Goal: Information Seeking & Learning: Learn about a topic

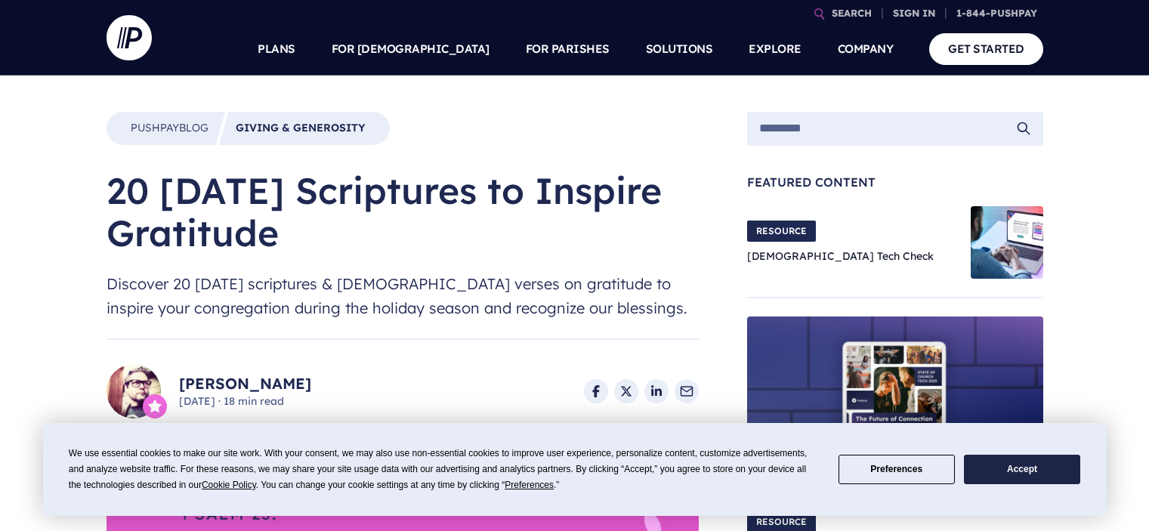
click at [999, 475] on button "Accept" at bounding box center [1022, 469] width 116 height 29
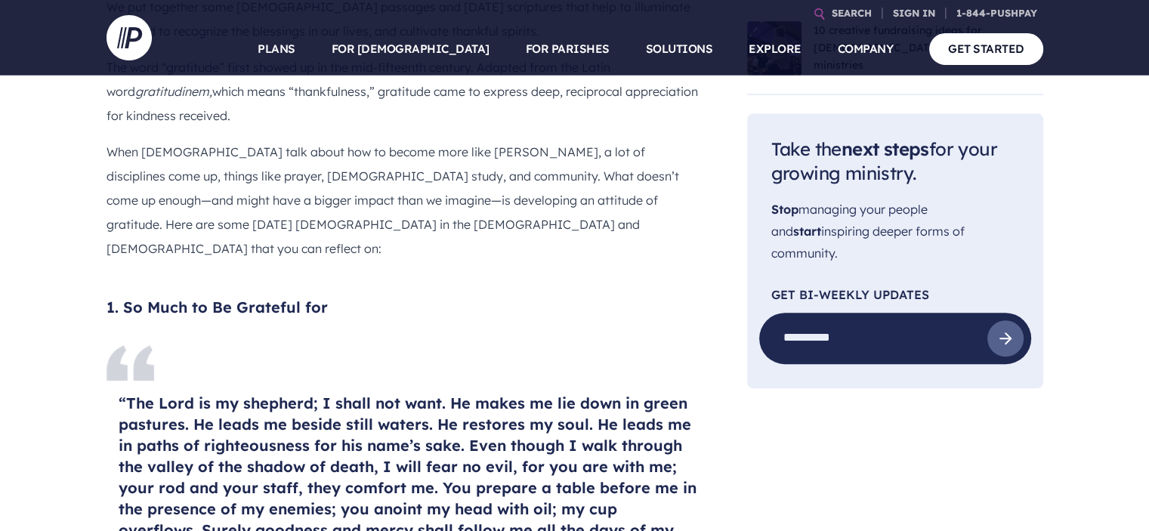
scroll to position [1007, 0]
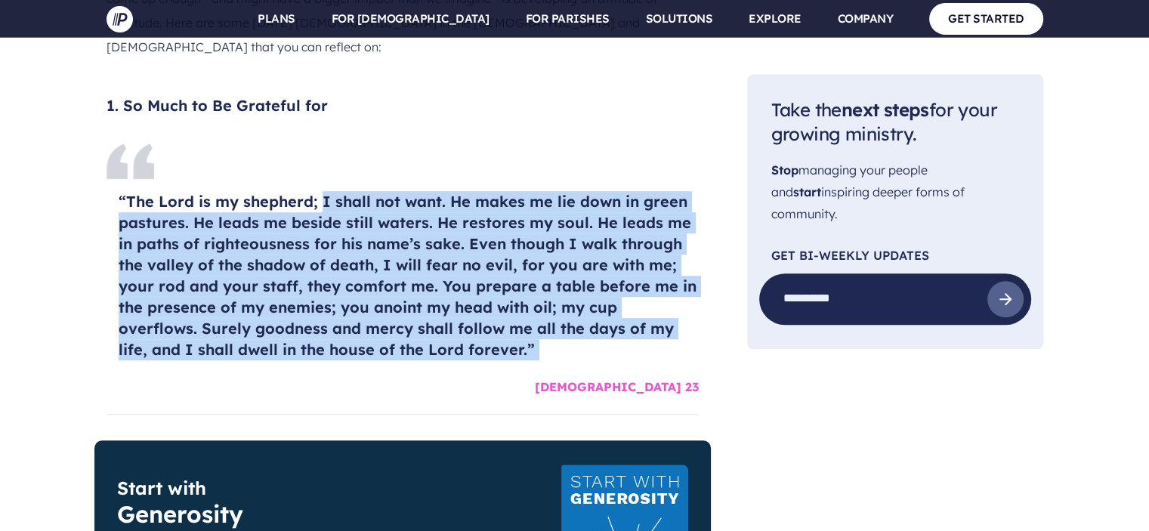
drag, startPoint x: 330, startPoint y: 174, endPoint x: 562, endPoint y: 346, distance: 288.9
click at [562, 346] on section "“The Lord is my shepherd; I shall not want. He makes me lie down in green pastu…" at bounding box center [403, 272] width 592 height 258
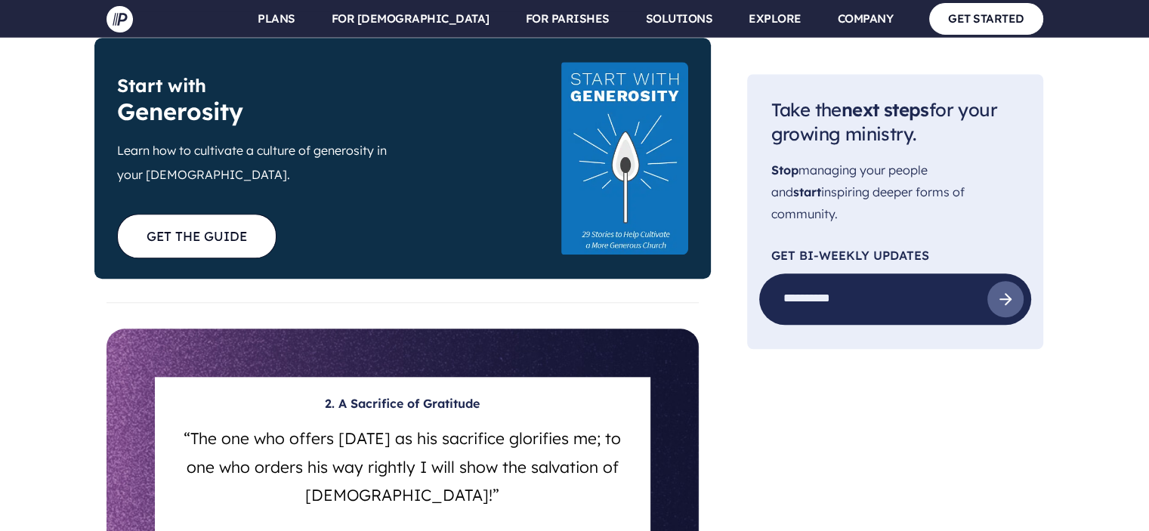
scroll to position [1612, 0]
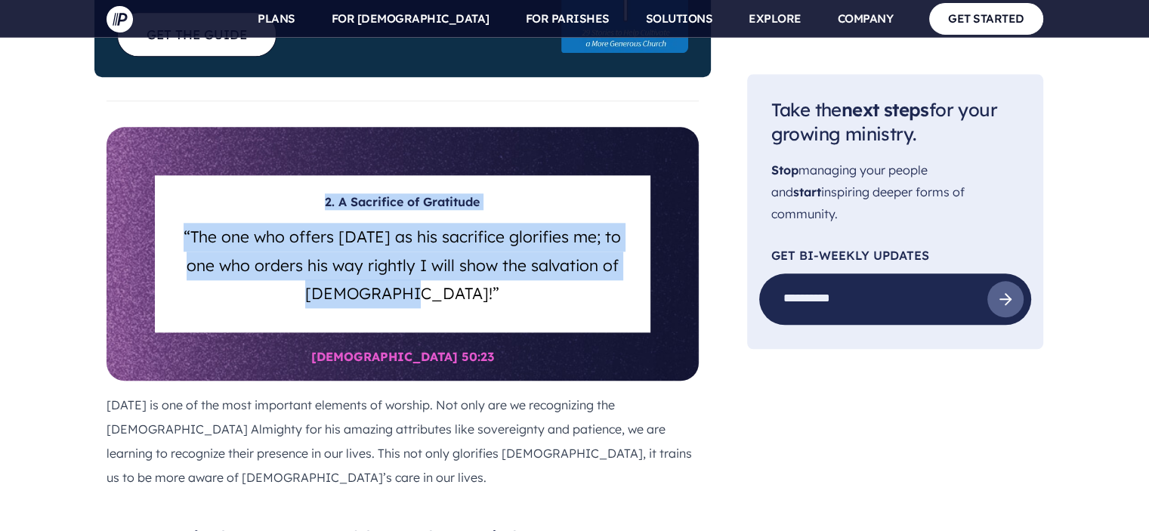
drag, startPoint x: 481, startPoint y: 266, endPoint x: 151, endPoint y: 185, distance: 339.2
click at [151, 185] on section "2. A Sacrifice of Gratitude “The one who offers [DATE] as his sacrifice glorifi…" at bounding box center [403, 254] width 592 height 254
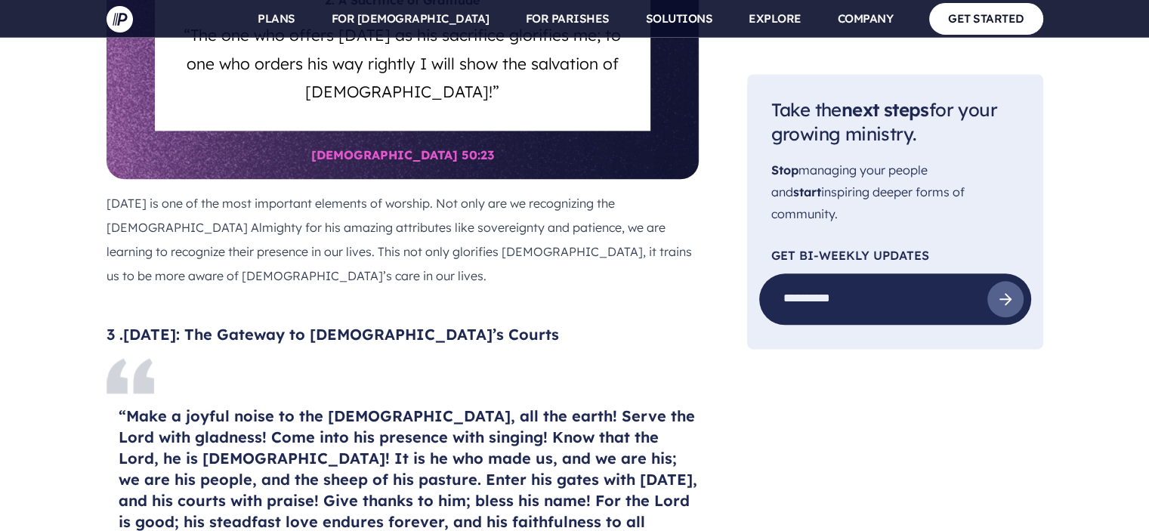
scroll to position [2014, 0]
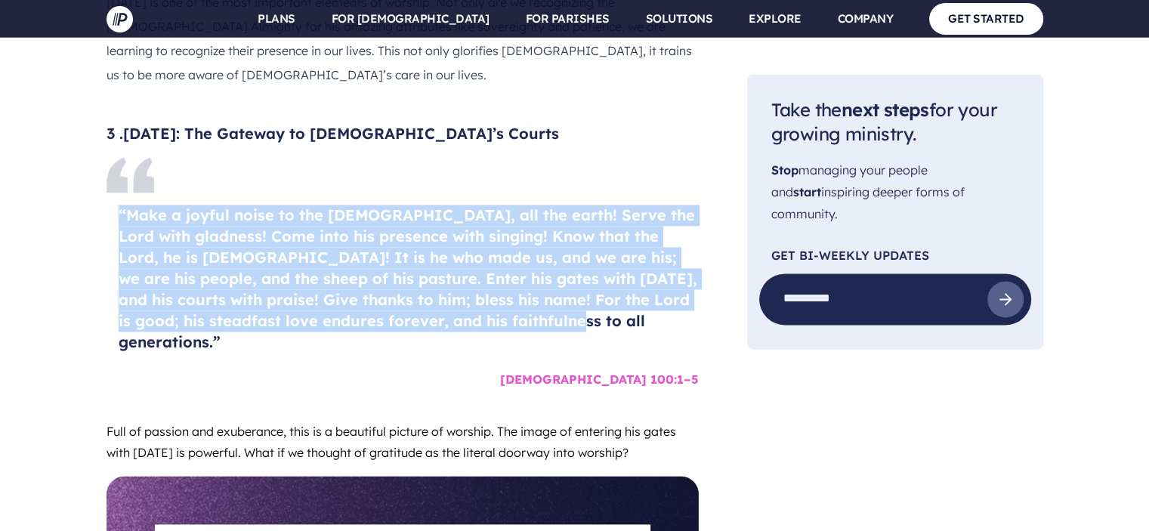
drag, startPoint x: 76, startPoint y: 188, endPoint x: 547, endPoint y: 305, distance: 485.6
click at [547, 305] on h4 "“Make a joyful noise to the [DEMOGRAPHIC_DATA], all the earth! Serve the Lord w…" at bounding box center [409, 279] width 580 height 148
drag, startPoint x: 170, startPoint y: 199, endPoint x: 4, endPoint y: 193, distance: 166.3
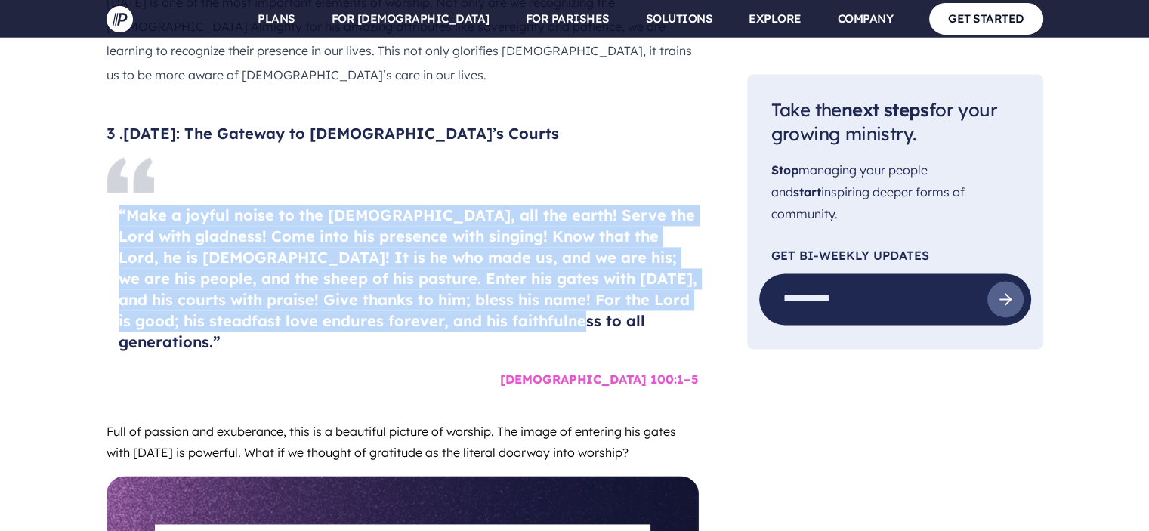
click at [263, 254] on h4 "“Make a joyful noise to the [DEMOGRAPHIC_DATA], all the earth! Serve the Lord w…" at bounding box center [409, 279] width 580 height 148
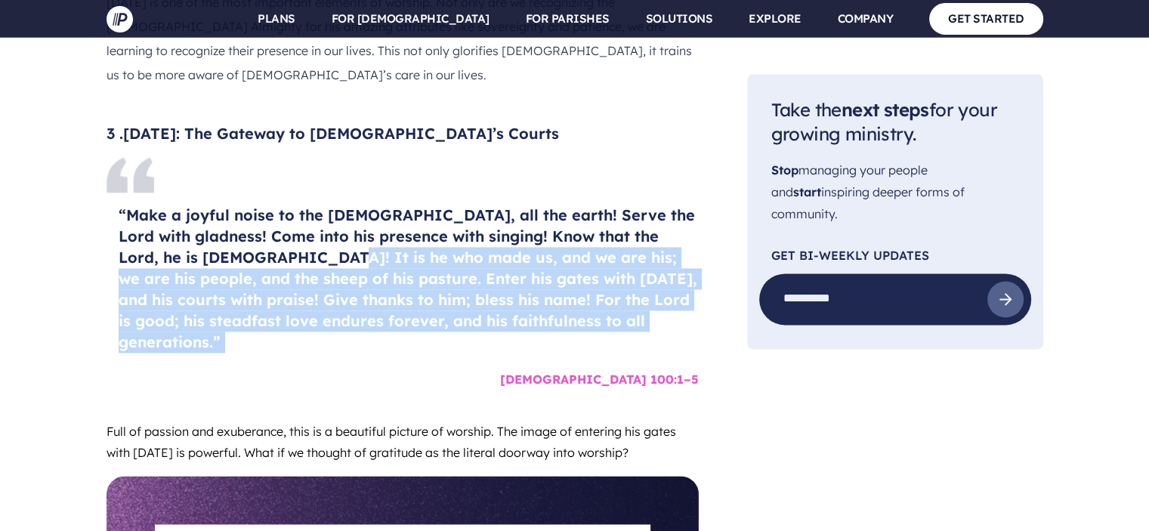
drag, startPoint x: 255, startPoint y: 225, endPoint x: 574, endPoint y: 308, distance: 330.1
click at [574, 308] on section "“Make a joyful noise to the [DEMOGRAPHIC_DATA], all the earth! Serve the Lord w…" at bounding box center [403, 274] width 592 height 237
click at [571, 302] on h4 "“Make a joyful noise to the [DEMOGRAPHIC_DATA], all the earth! Serve the Lord w…" at bounding box center [409, 279] width 580 height 148
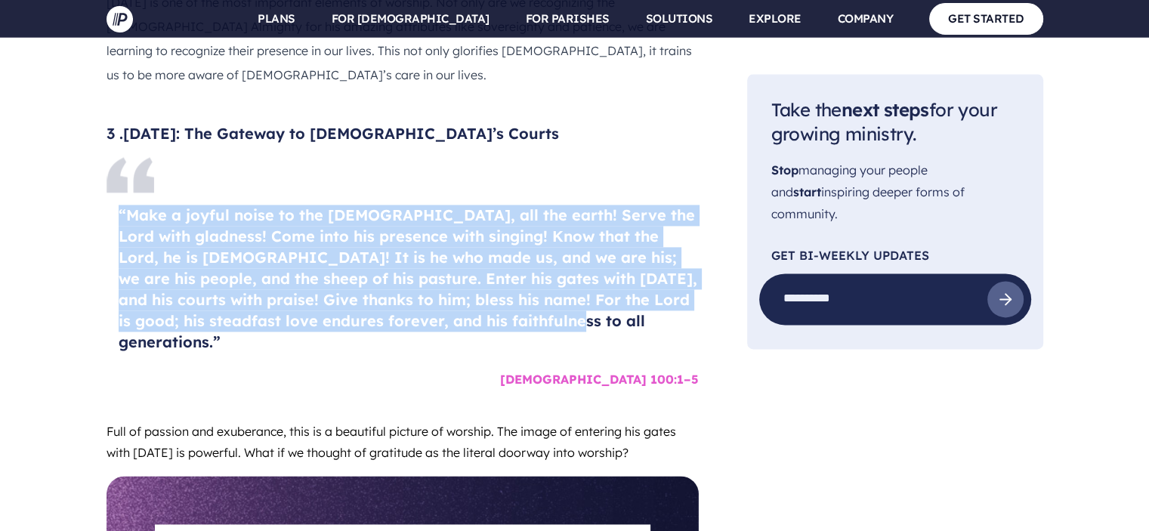
drag, startPoint x: 564, startPoint y: 301, endPoint x: 66, endPoint y: 193, distance: 509.7
click at [396, 247] on h4 "“Make a joyful noise to the [DEMOGRAPHIC_DATA], all the earth! Serve the Lord w…" at bounding box center [409, 279] width 580 height 148
drag, startPoint x: 524, startPoint y: 271, endPoint x: 611, endPoint y: 295, distance: 90.4
click at [608, 294] on h4 "“Make a joyful noise to the [DEMOGRAPHIC_DATA], all the earth! Serve the Lord w…" at bounding box center [409, 279] width 580 height 148
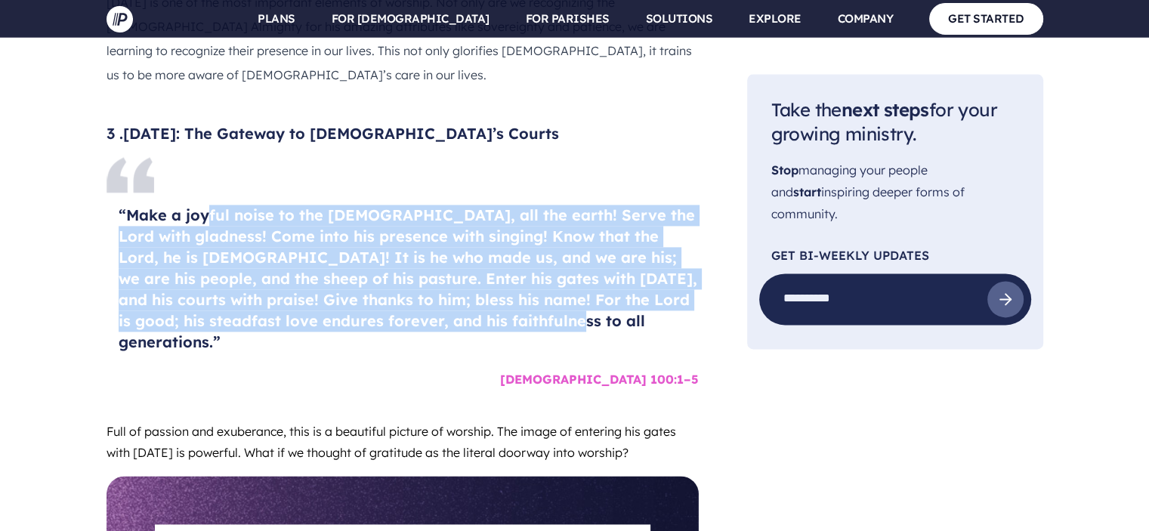
click at [611, 295] on h4 "“Make a joyful noise to the [DEMOGRAPHIC_DATA], all the earth! Serve the Lord w…" at bounding box center [409, 279] width 580 height 148
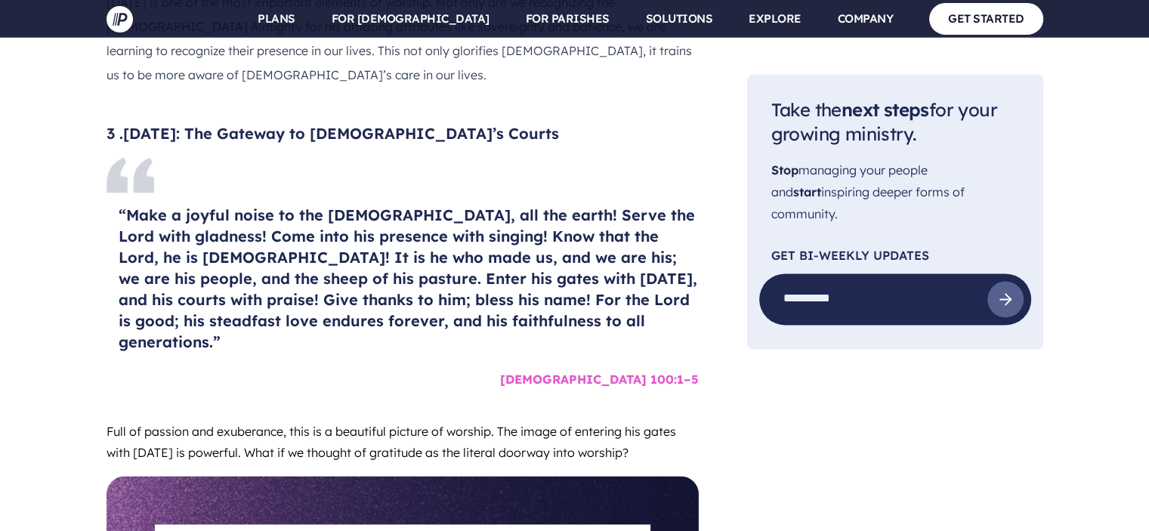
click at [176, 125] on section at bounding box center [574, 265] width 1149 height 531
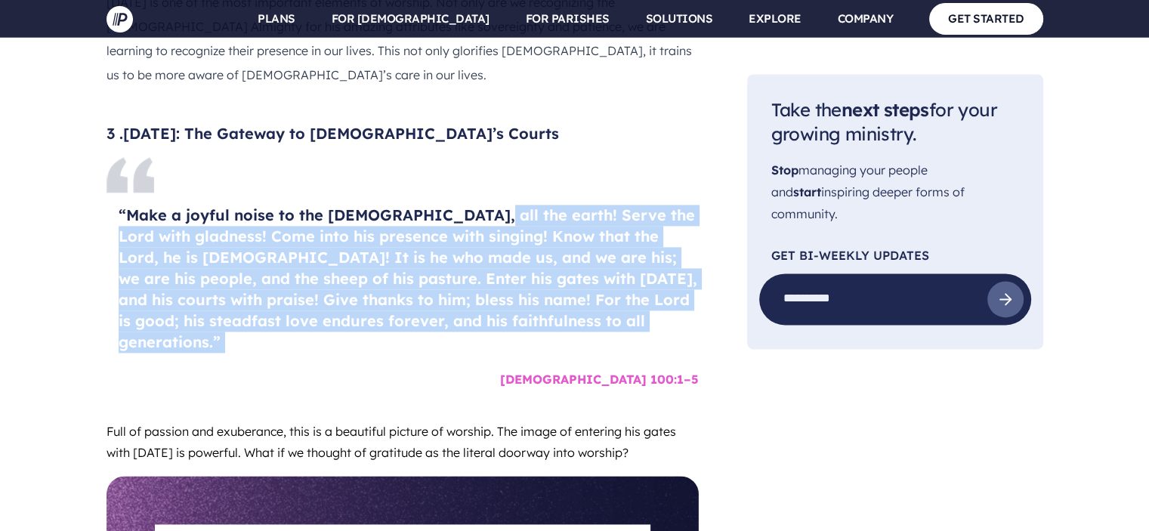
drag, startPoint x: 566, startPoint y: 257, endPoint x: 604, endPoint y: 318, distance: 72.3
click at [604, 318] on section "“Make a joyful noise to the [DEMOGRAPHIC_DATA], all the earth! Serve the Lord w…" at bounding box center [403, 274] width 592 height 237
click at [602, 312] on section "“Make a joyful noise to the [DEMOGRAPHIC_DATA], all the earth! Serve the Lord w…" at bounding box center [403, 274] width 592 height 237
drag, startPoint x: 580, startPoint y: 308, endPoint x: 209, endPoint y: 240, distance: 377.8
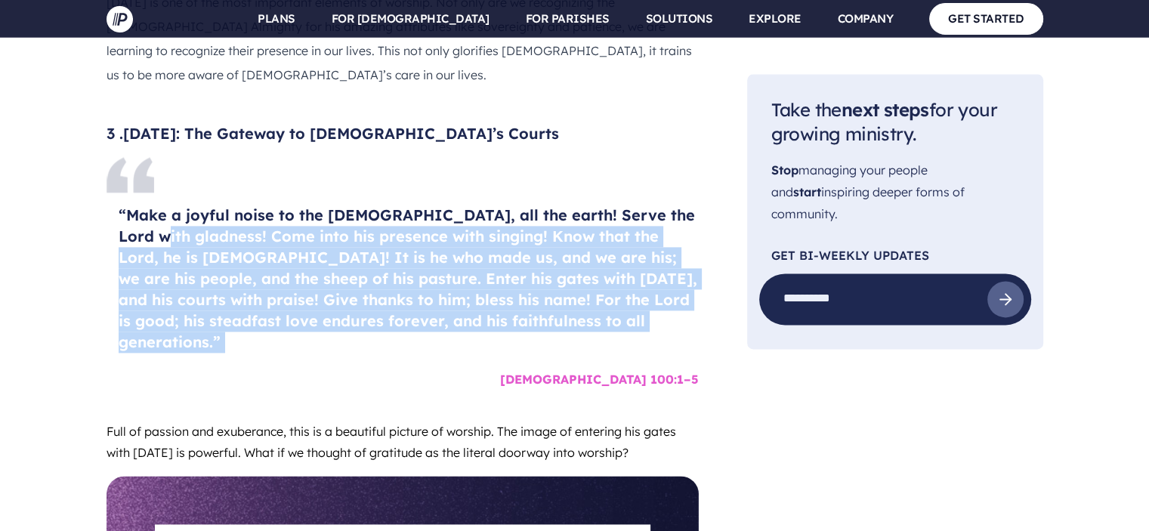
click at [360, 268] on h4 "“Make a joyful noise to the [DEMOGRAPHIC_DATA], all the earth! Serve the Lord w…" at bounding box center [409, 279] width 580 height 148
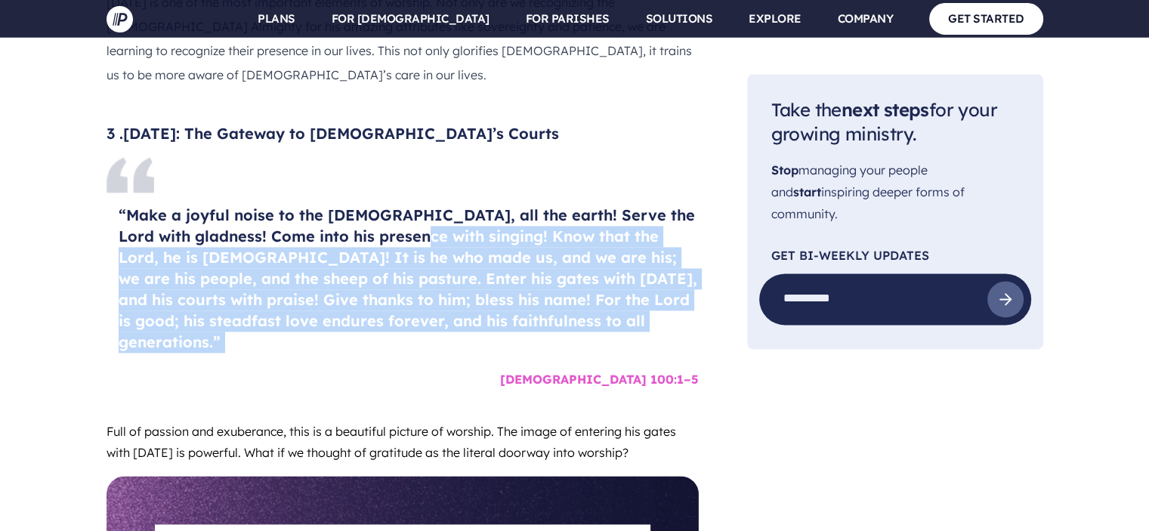
drag, startPoint x: 379, startPoint y: 210, endPoint x: 517, endPoint y: 322, distance: 177.2
click at [517, 322] on section "“Make a joyful noise to the [DEMOGRAPHIC_DATA], all the earth! Serve the Lord w…" at bounding box center [403, 274] width 592 height 237
click at [559, 299] on h4 "“Make a joyful noise to the [DEMOGRAPHIC_DATA], all the earth! Serve the Lord w…" at bounding box center [409, 279] width 580 height 148
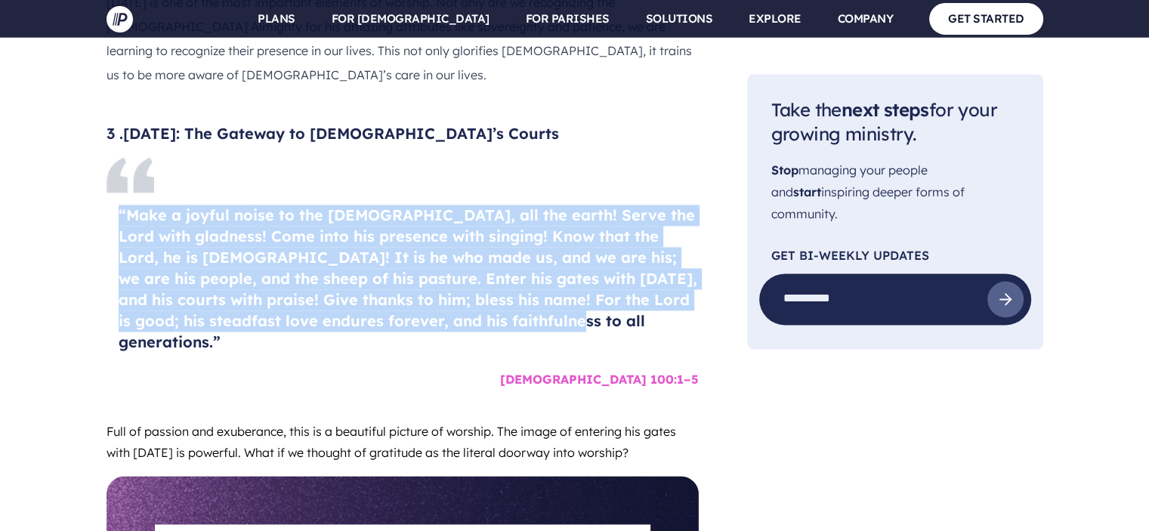
drag, startPoint x: 539, startPoint y: 295, endPoint x: 21, endPoint y: 196, distance: 527.7
click at [231, 264] on h4 "“Make a joyful noise to the [DEMOGRAPHIC_DATA], all the earth! Serve the Lord w…" at bounding box center [409, 279] width 580 height 148
drag, startPoint x: 253, startPoint y: 175, endPoint x: 596, endPoint y: 308, distance: 367.9
click at [596, 308] on section "“Make a joyful noise to the [DEMOGRAPHIC_DATA], all the earth! Serve the Lord w…" at bounding box center [403, 274] width 592 height 237
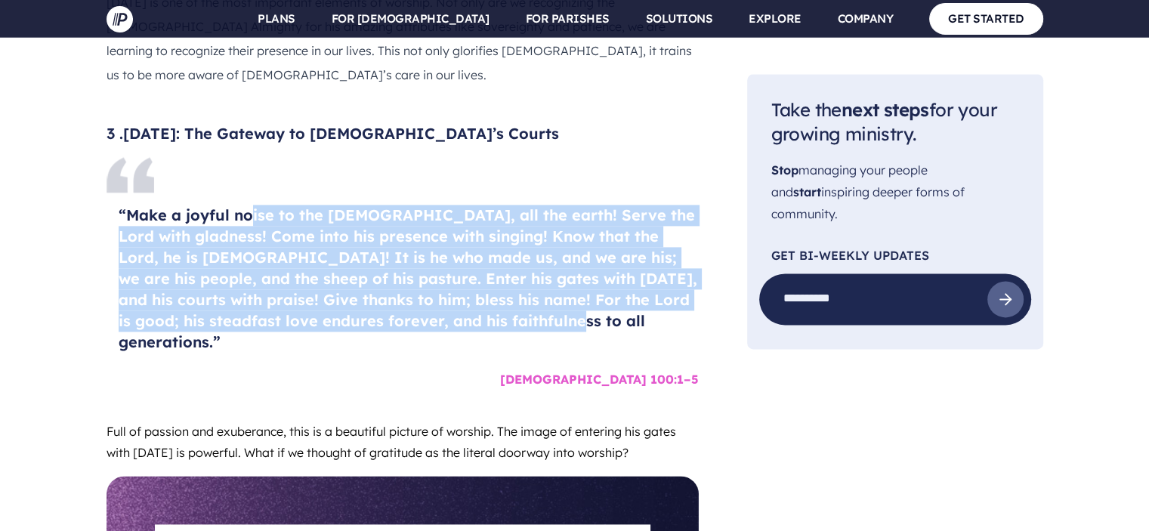
click at [596, 308] on section "“Make a joyful noise to the [DEMOGRAPHIC_DATA], all the earth! Serve the Lord w…" at bounding box center [403, 274] width 592 height 237
drag, startPoint x: 333, startPoint y: 262, endPoint x: 181, endPoint y: 201, distance: 163.7
click at [181, 205] on h4 "“Make a joyful noise to the [DEMOGRAPHIC_DATA], all the earth! Serve the Lord w…" at bounding box center [409, 279] width 580 height 148
click at [308, 246] on h4 "“Make a joyful noise to the [DEMOGRAPHIC_DATA], all the earth! Serve the Lord w…" at bounding box center [409, 279] width 580 height 148
drag, startPoint x: 434, startPoint y: 165, endPoint x: 582, endPoint y: 302, distance: 201.6
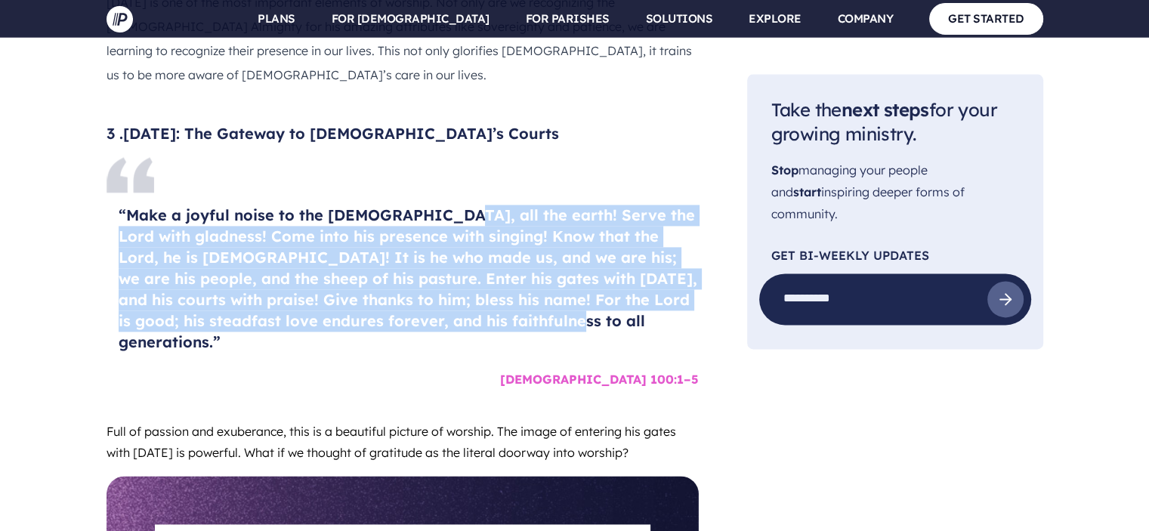
click at [582, 302] on section "“Make a joyful noise to the [DEMOGRAPHIC_DATA], all the earth! Serve the Lord w…" at bounding box center [403, 274] width 592 height 237
click at [582, 302] on h4 "“Make a joyful noise to the [DEMOGRAPHIC_DATA], all the earth! Serve the Lord w…" at bounding box center [409, 279] width 580 height 148
drag, startPoint x: 564, startPoint y: 298, endPoint x: 212, endPoint y: 190, distance: 369.0
click at [212, 205] on h4 "“Make a joyful noise to the [DEMOGRAPHIC_DATA], all the earth! Serve the Lord w…" at bounding box center [409, 279] width 580 height 148
click at [362, 223] on h4 "“Make a joyful noise to the [DEMOGRAPHIC_DATA], all the earth! Serve the Lord w…" at bounding box center [409, 279] width 580 height 148
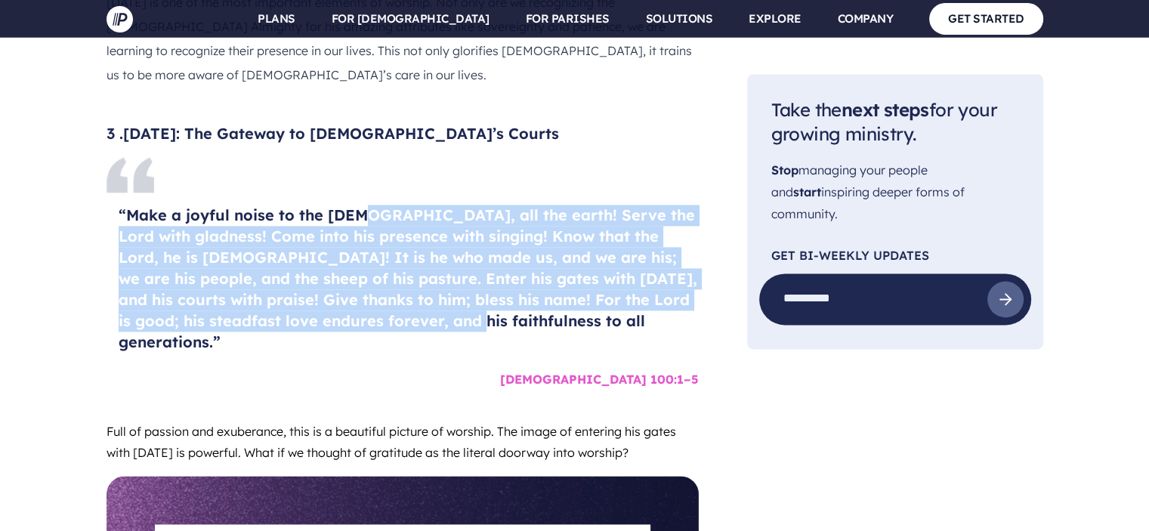
drag, startPoint x: 363, startPoint y: 171, endPoint x: 438, endPoint y: 292, distance: 143.2
click at [438, 292] on section "“Make a joyful noise to the [DEMOGRAPHIC_DATA], all the earth! Serve the Lord w…" at bounding box center [403, 274] width 592 height 237
click at [438, 292] on h4 "“Make a joyful noise to the [DEMOGRAPHIC_DATA], all the earth! Serve the Lord w…" at bounding box center [409, 279] width 580 height 148
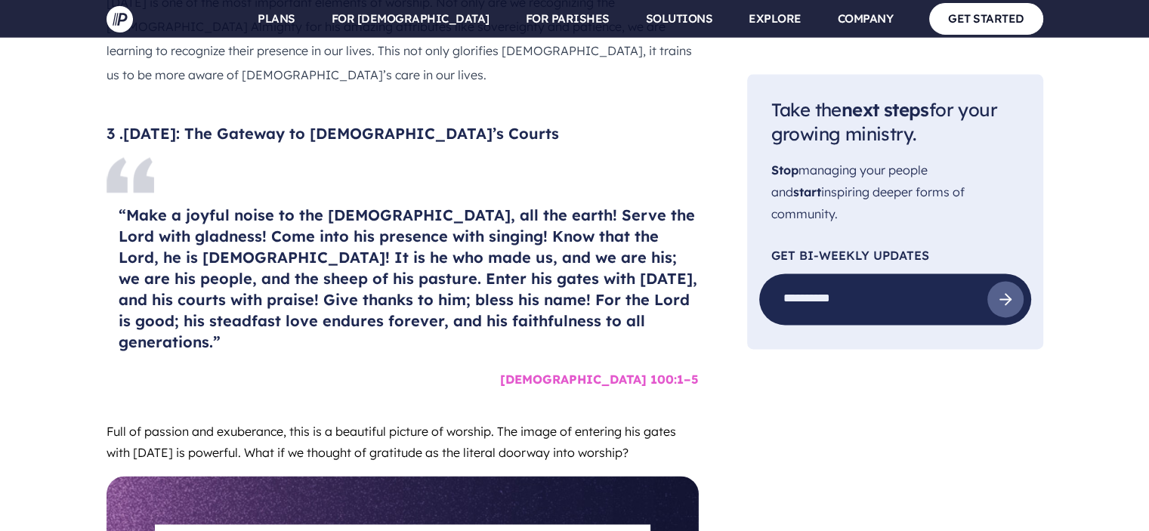
click at [169, 219] on section at bounding box center [574, 265] width 1149 height 531
